Goal: Information Seeking & Learning: Learn about a topic

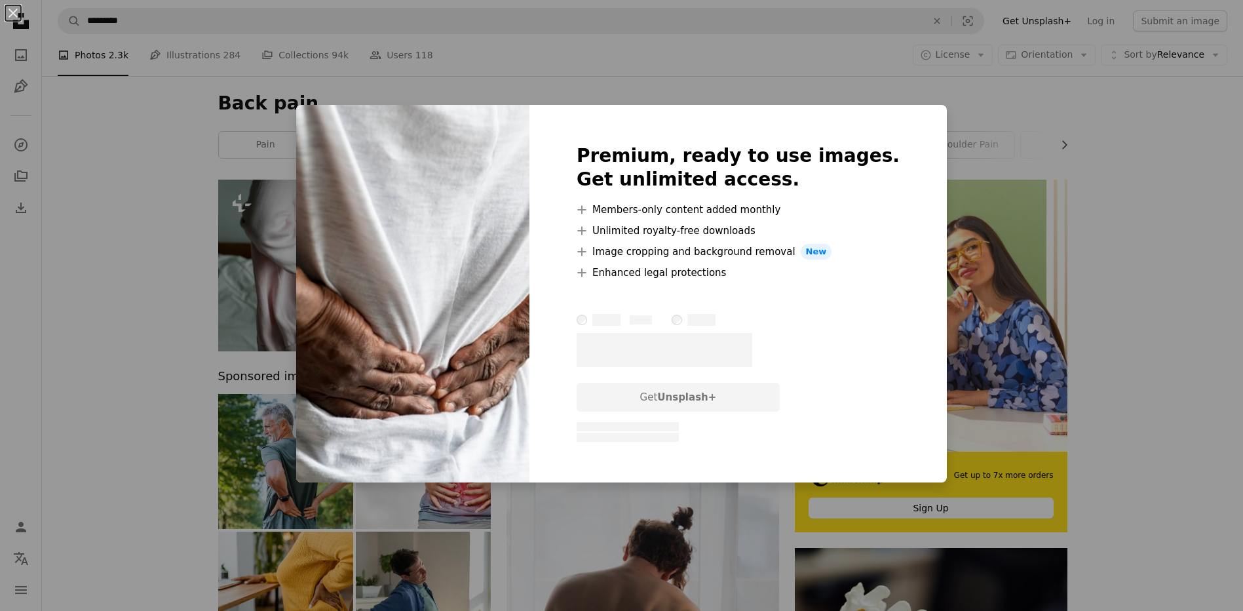
scroll to position [655, 0]
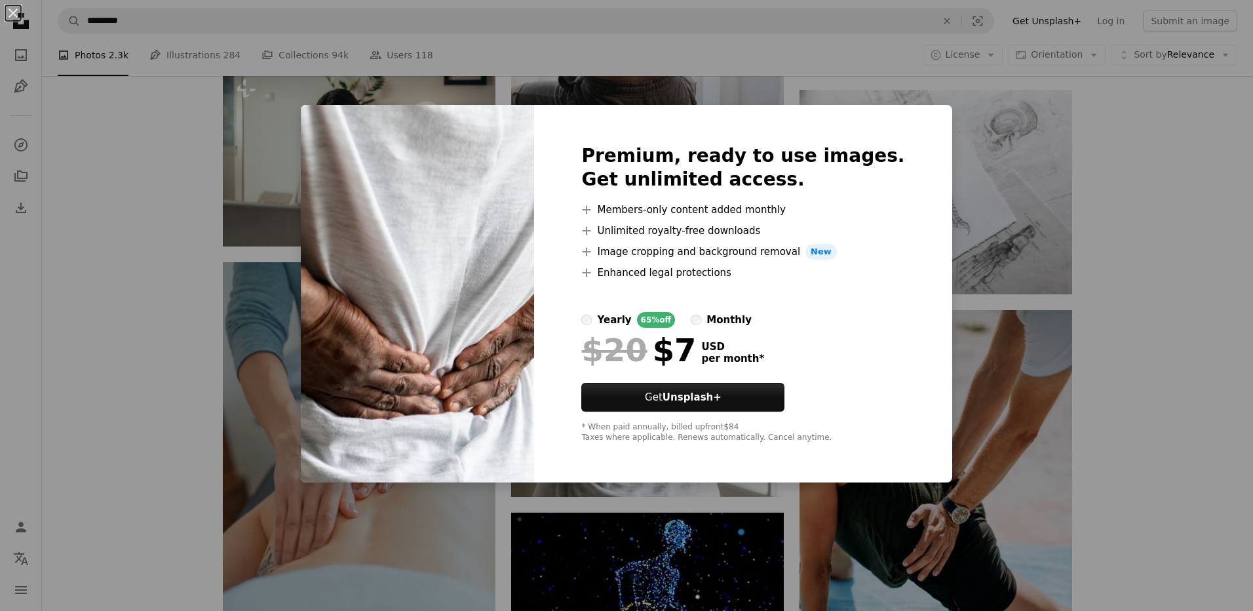
click at [1198, 219] on div "An X shape Premium, ready to use images. Get unlimited access. A plus sign Memb…" at bounding box center [626, 305] width 1253 height 611
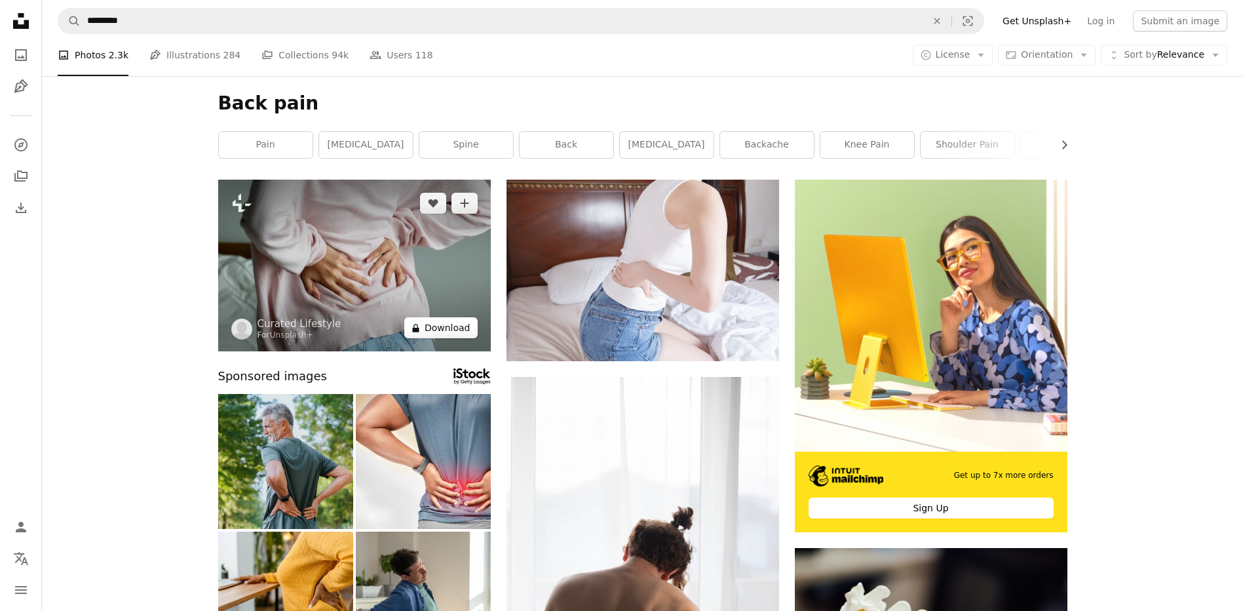
click at [453, 331] on button "A lock Download" at bounding box center [440, 327] width 73 height 21
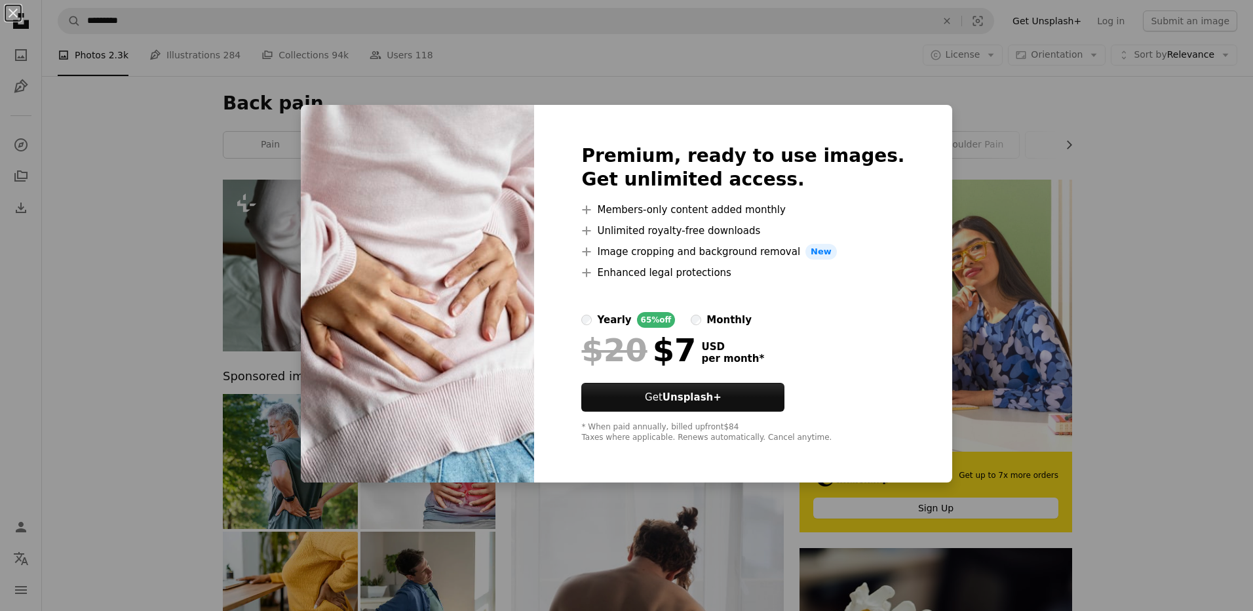
click at [1237, 212] on div "An X shape Premium, ready to use images. Get unlimited access. A plus sign Memb…" at bounding box center [626, 305] width 1253 height 611
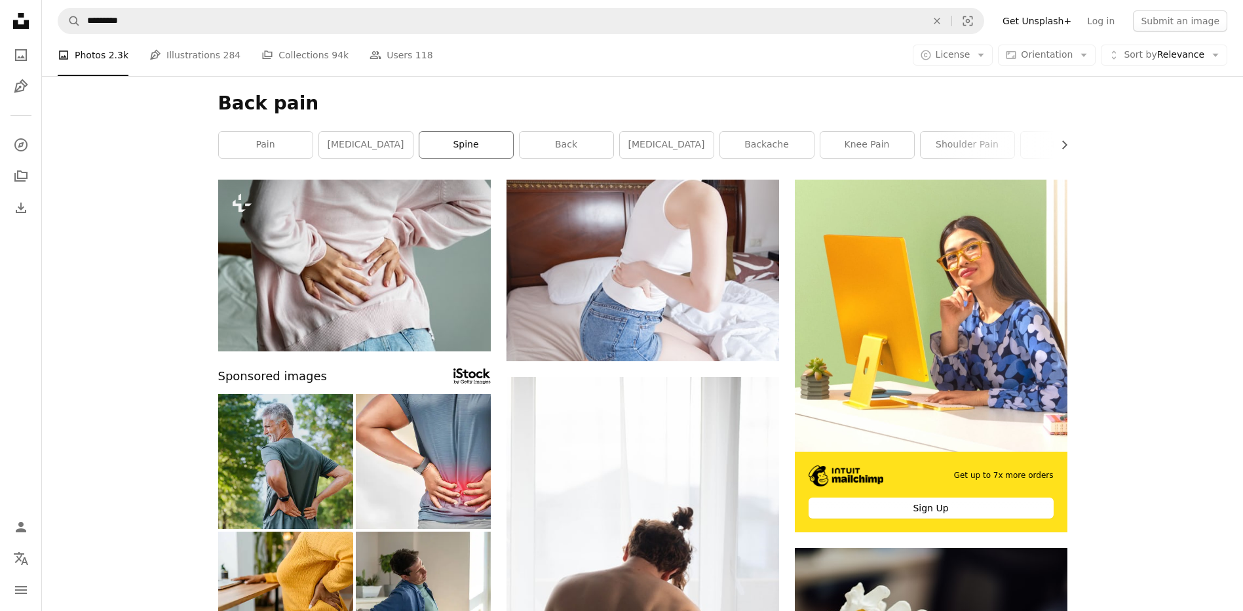
click at [459, 142] on link "spine" at bounding box center [466, 145] width 94 height 26
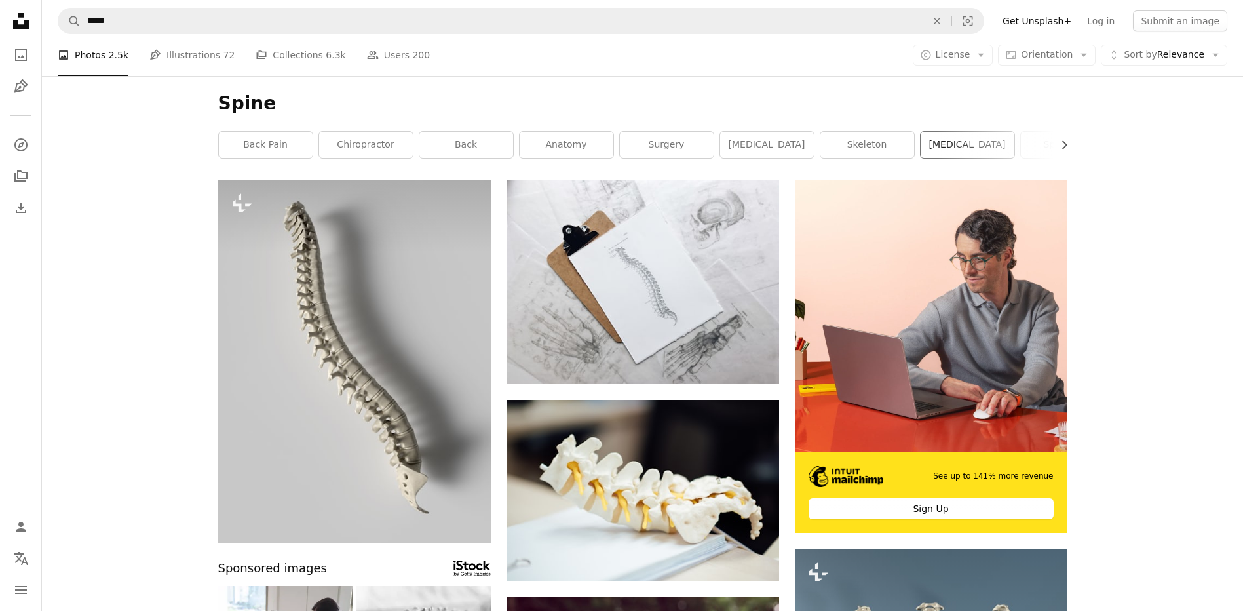
click at [961, 144] on link "[MEDICAL_DATA]" at bounding box center [968, 145] width 94 height 26
